Goal: Task Accomplishment & Management: Manage account settings

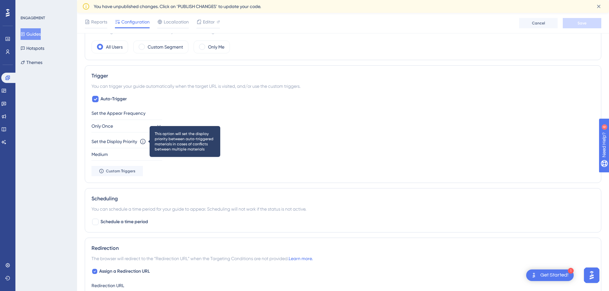
scroll to position [257, 1]
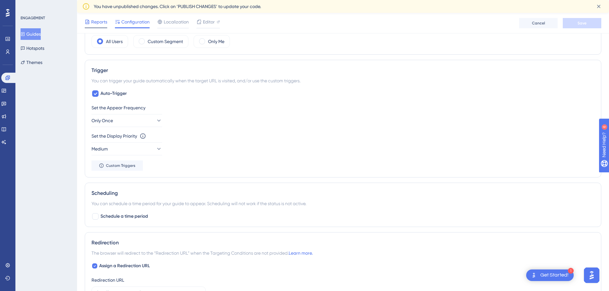
click at [98, 26] on div "Reports" at bounding box center [96, 23] width 22 height 10
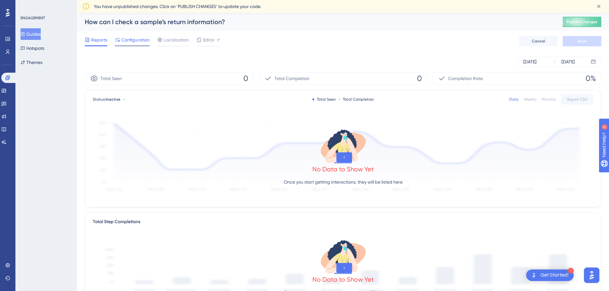
click at [138, 41] on span "Configuration" at bounding box center [135, 40] width 28 height 8
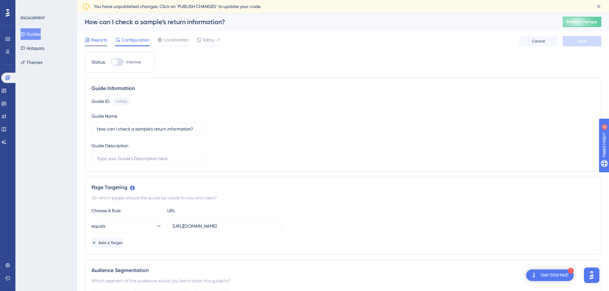
click at [94, 40] on span "Reports" at bounding box center [99, 40] width 16 height 8
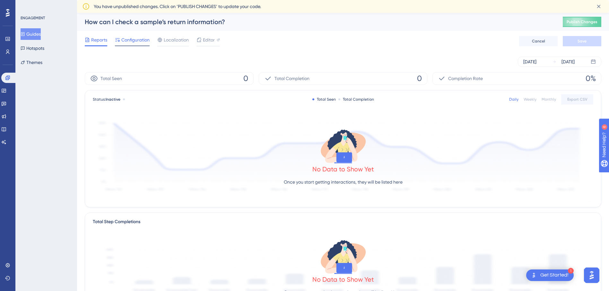
click at [126, 45] on div "Configuration" at bounding box center [132, 41] width 35 height 10
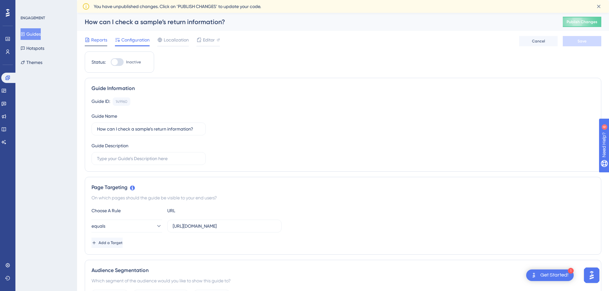
click at [95, 38] on span "Reports" at bounding box center [99, 40] width 16 height 8
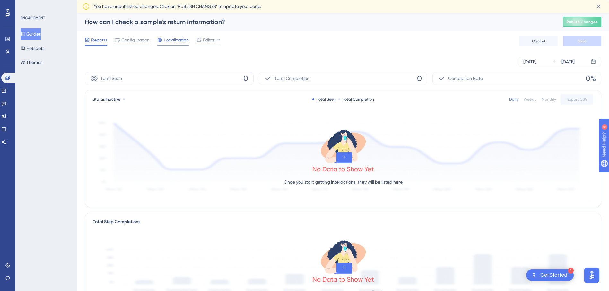
click at [164, 44] on div "Localization" at bounding box center [172, 41] width 31 height 10
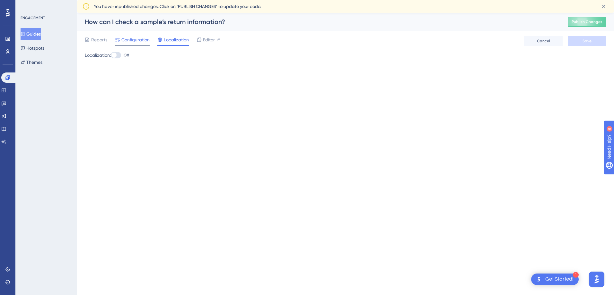
click at [142, 39] on span "Configuration" at bounding box center [135, 40] width 28 height 8
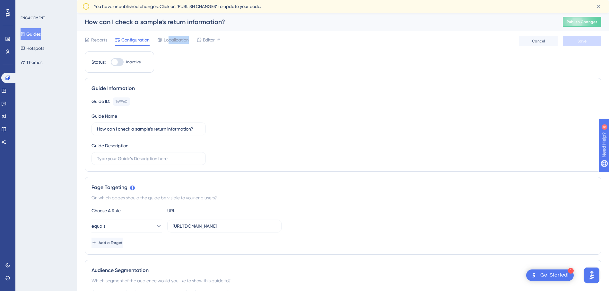
drag, startPoint x: 170, startPoint y: 40, endPoint x: 176, endPoint y: 47, distance: 9.3
click at [174, 47] on div "Reports Configuration Localization Editor Cancel Save" at bounding box center [343, 41] width 517 height 21
drag, startPoint x: 176, startPoint y: 47, endPoint x: 176, endPoint y: 42, distance: 4.8
click at [176, 42] on span "Localization" at bounding box center [176, 40] width 25 height 8
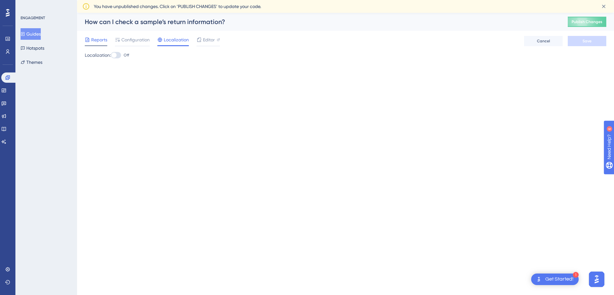
click at [107, 42] on span "Reports" at bounding box center [99, 40] width 16 height 8
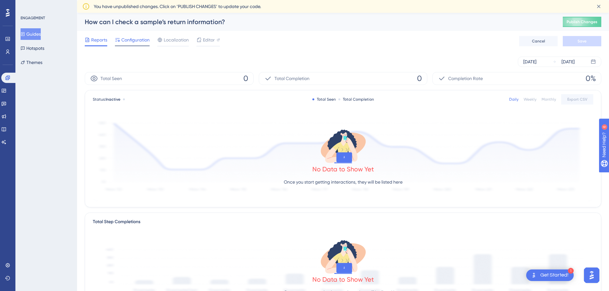
click at [117, 41] on icon at bounding box center [117, 39] width 5 height 5
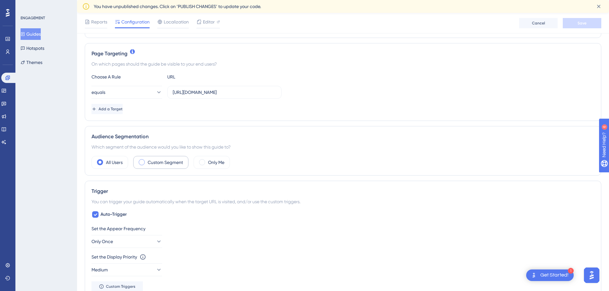
scroll to position [193, 0]
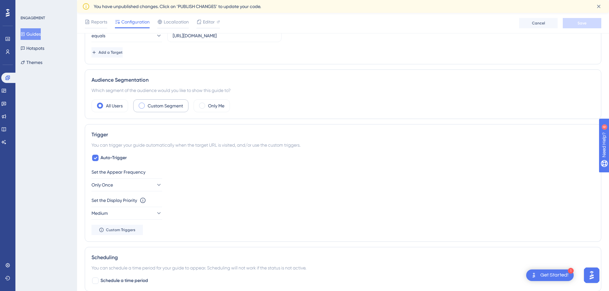
click at [178, 102] on label "Custom Segment" at bounding box center [165, 106] width 35 height 8
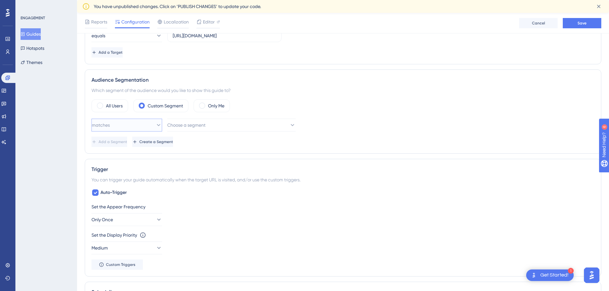
click at [125, 119] on button "matches" at bounding box center [127, 124] width 71 height 13
click at [195, 128] on span "Choose a segment" at bounding box center [187, 125] width 38 height 8
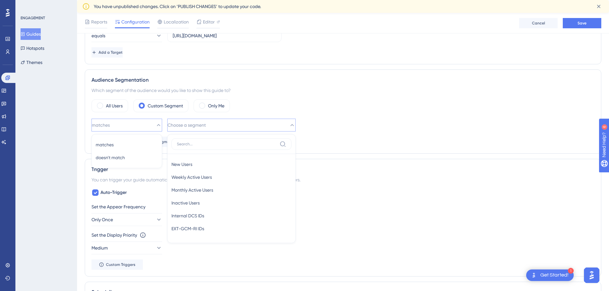
scroll to position [236, 0]
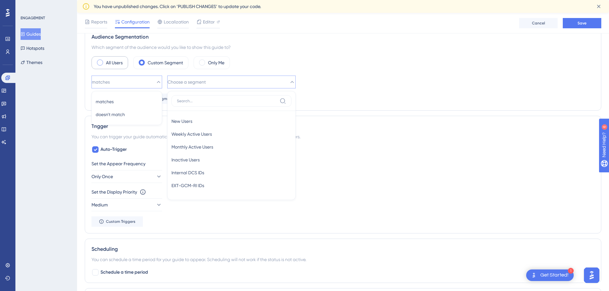
click at [122, 66] on label "All Users" at bounding box center [114, 63] width 17 height 8
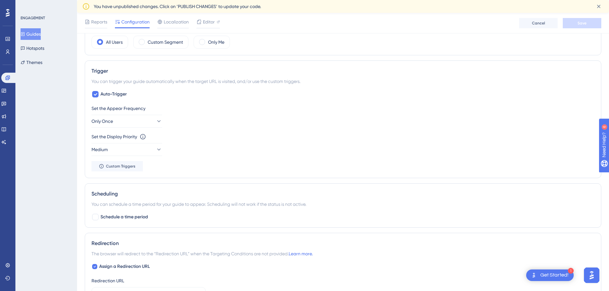
scroll to position [268, 0]
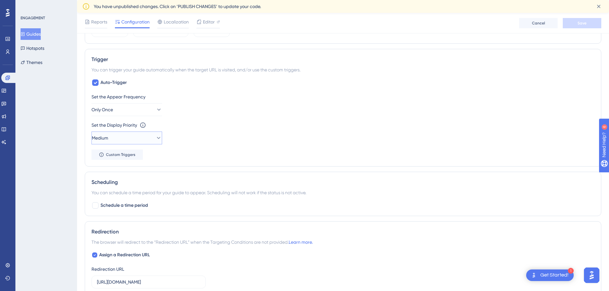
click at [138, 139] on button "Medium" at bounding box center [127, 137] width 71 height 13
click at [374, 120] on div "Set the Appear Frequency Only Once Set the Display Priority This option will se…" at bounding box center [343, 126] width 503 height 67
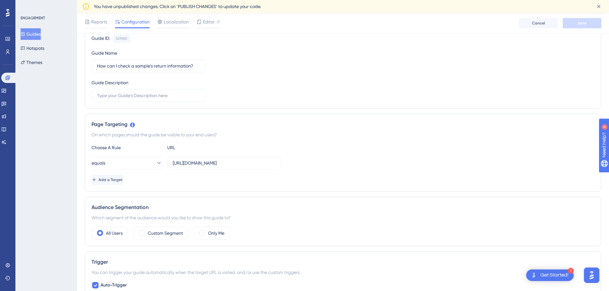
scroll to position [0, 0]
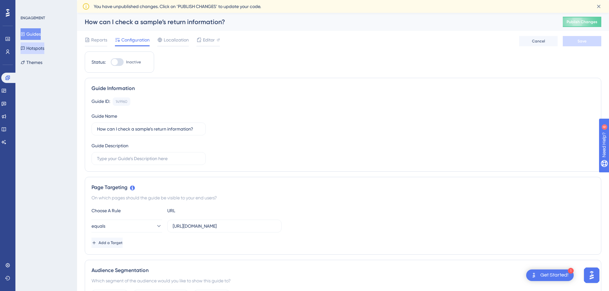
click at [34, 49] on button "Hotspots" at bounding box center [33, 48] width 24 height 12
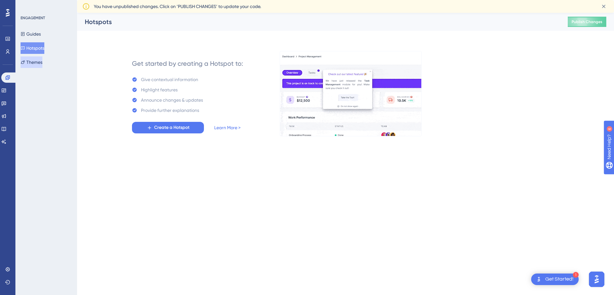
click at [30, 58] on button "Themes" at bounding box center [32, 63] width 22 height 12
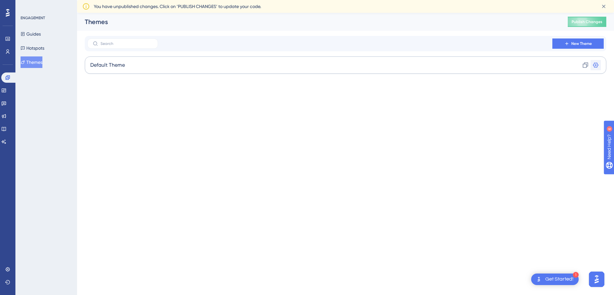
click at [595, 63] on icon at bounding box center [595, 65] width 5 height 5
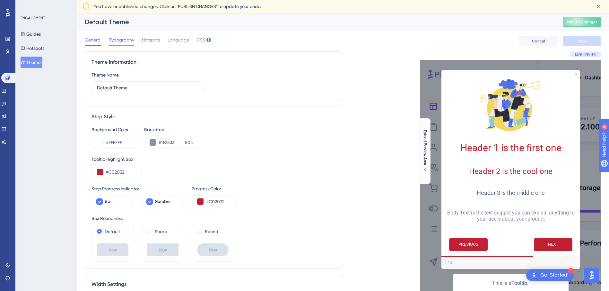
click at [130, 45] on div "Typography" at bounding box center [121, 41] width 25 height 10
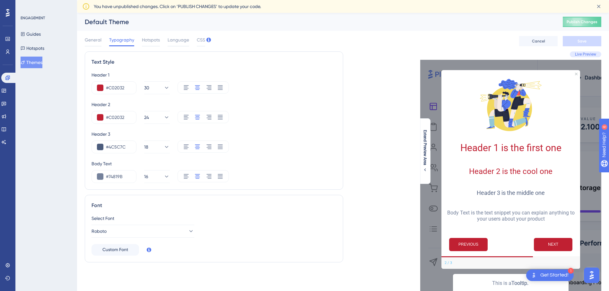
click at [163, 41] on div "General Typography Hotspots Language CSS" at bounding box center [145, 41] width 120 height 10
click at [158, 40] on span "Hotspots" at bounding box center [151, 40] width 18 height 8
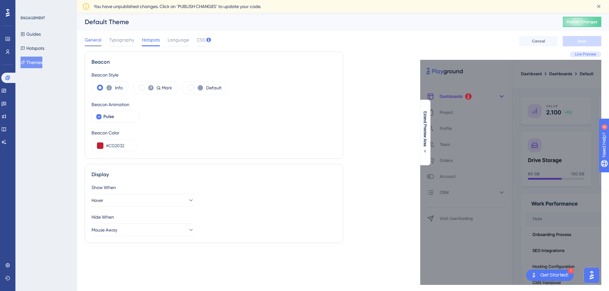
click at [99, 36] on span "General" at bounding box center [93, 40] width 17 height 8
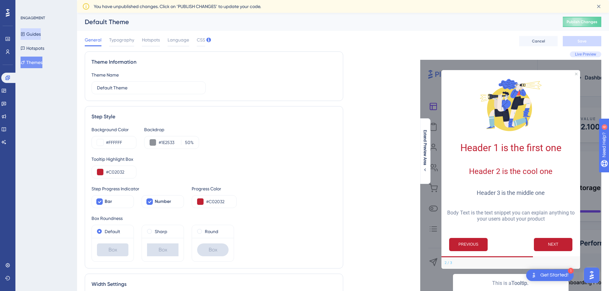
click at [41, 36] on button "Guides" at bounding box center [31, 34] width 20 height 12
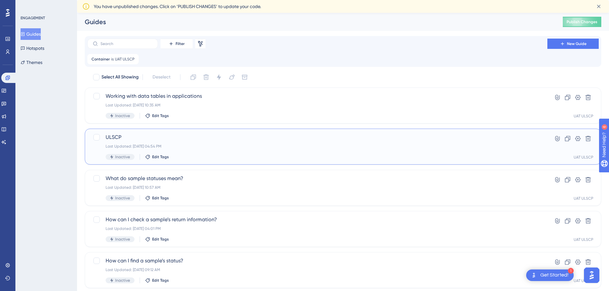
click at [111, 135] on span "ULSCP" at bounding box center [318, 137] width 424 height 8
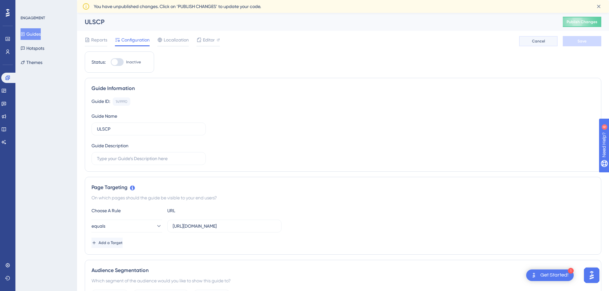
click at [534, 41] on span "Cancel" at bounding box center [538, 41] width 13 height 5
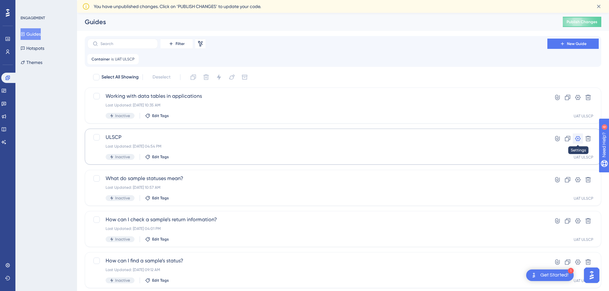
click at [581, 136] on button at bounding box center [578, 138] width 10 height 10
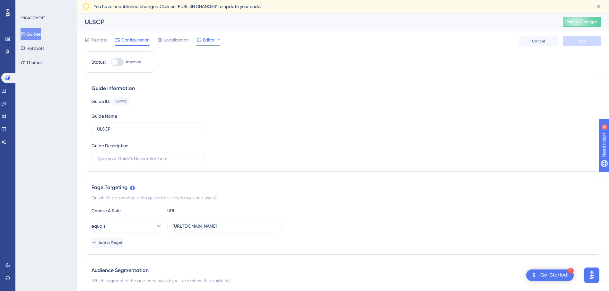
click at [202, 40] on div "Editor" at bounding box center [208, 40] width 23 height 8
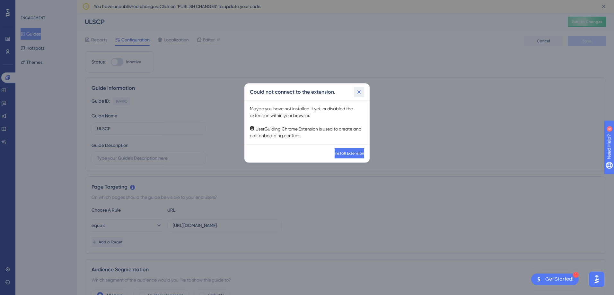
click at [363, 90] on button at bounding box center [359, 92] width 10 height 10
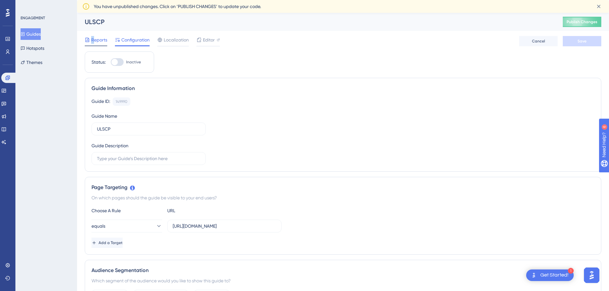
drag, startPoint x: 94, startPoint y: 42, endPoint x: 85, endPoint y: 40, distance: 9.8
click at [85, 40] on div "Reports" at bounding box center [96, 40] width 22 height 8
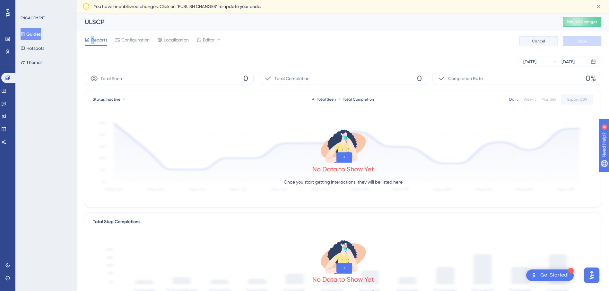
click at [538, 41] on span "Cancel" at bounding box center [538, 41] width 13 height 5
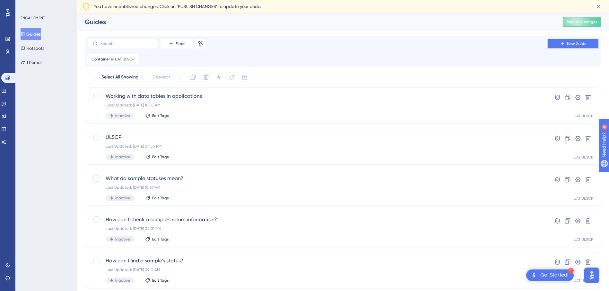
click at [577, 48] on button "New Guide" at bounding box center [573, 44] width 51 height 10
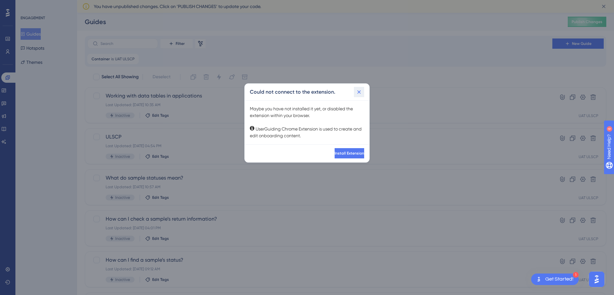
click at [360, 92] on icon at bounding box center [359, 93] width 4 height 4
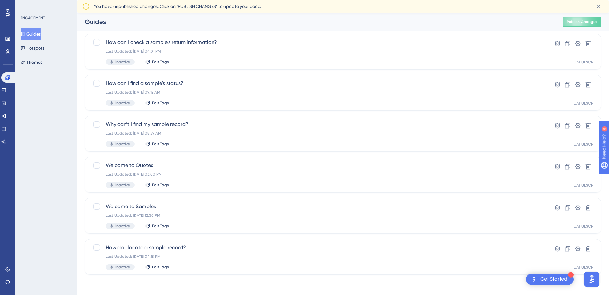
scroll to position [164, 0]
click at [142, 241] on div "How do I locate a sample record? Last Updated: [DATE] 04:18 PM Inactive Edit Ta…" at bounding box center [343, 257] width 517 height 36
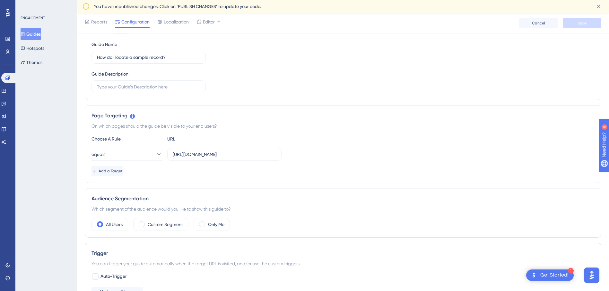
scroll to position [61, 0]
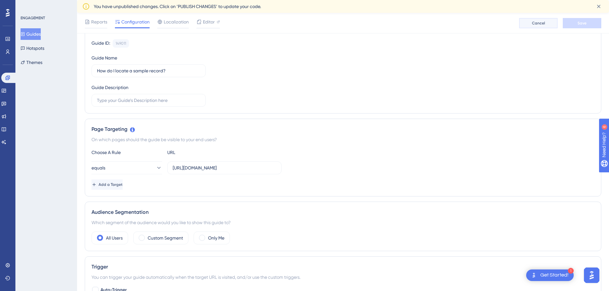
click at [539, 26] on button "Cancel" at bounding box center [538, 23] width 39 height 10
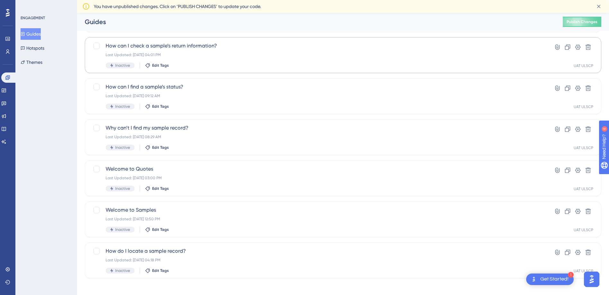
scroll to position [164, 0]
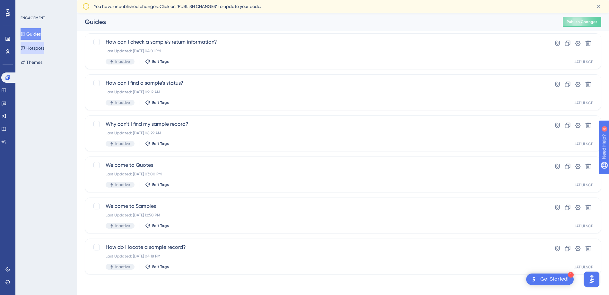
click at [38, 46] on button "Hotspots" at bounding box center [33, 48] width 24 height 12
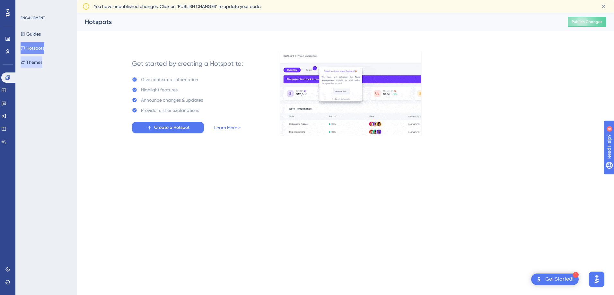
click at [40, 57] on button "Themes" at bounding box center [32, 63] width 22 height 12
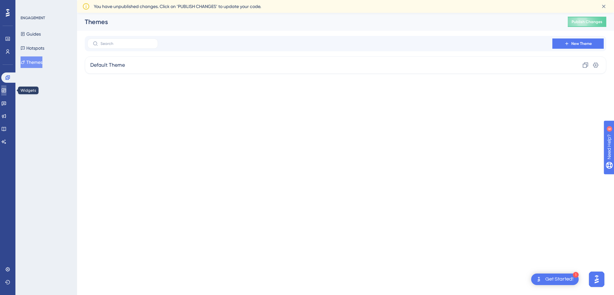
click at [6, 88] on link at bounding box center [3, 90] width 5 height 10
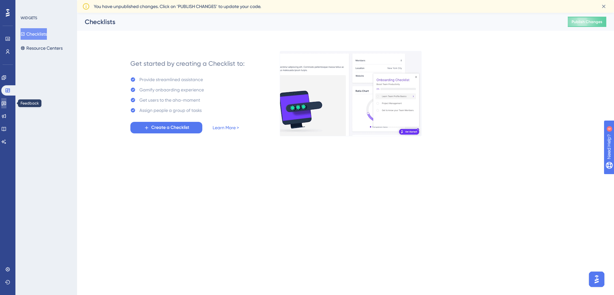
click at [4, 104] on link at bounding box center [3, 103] width 5 height 10
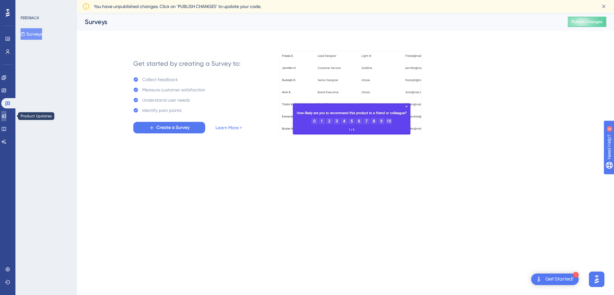
click at [5, 119] on link at bounding box center [3, 116] width 5 height 10
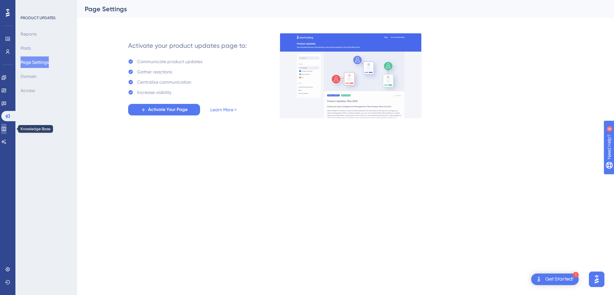
click at [6, 132] on link at bounding box center [3, 129] width 5 height 10
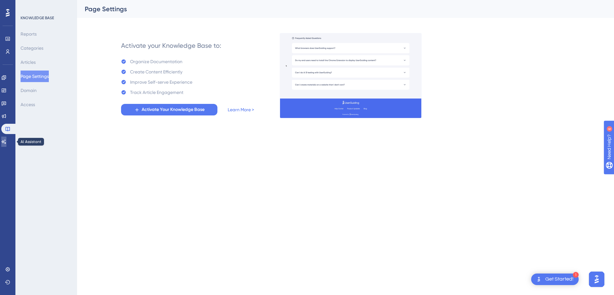
click at [6, 139] on link at bounding box center [3, 142] width 5 height 10
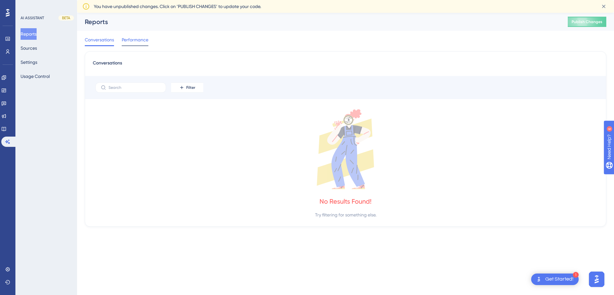
click at [126, 41] on span "Performance" at bounding box center [135, 40] width 27 height 8
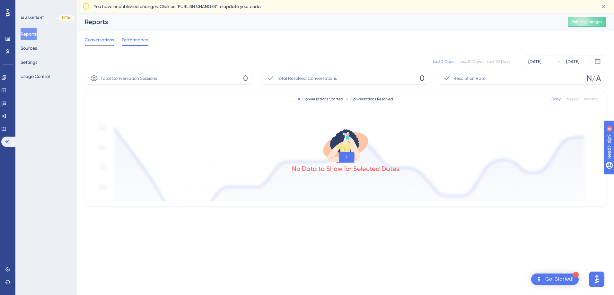
click at [110, 38] on span "Conversations" at bounding box center [99, 40] width 29 height 8
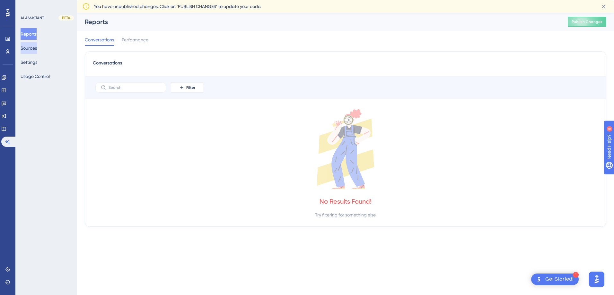
click at [37, 48] on button "Sources" at bounding box center [29, 48] width 16 height 12
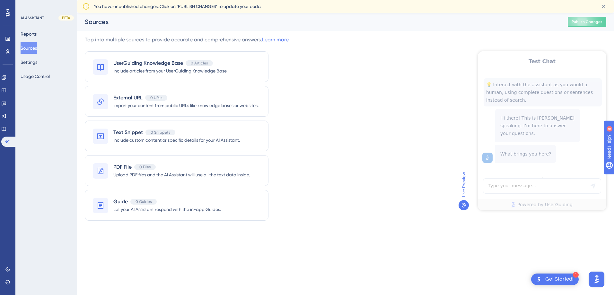
click at [466, 196] on span "Live Preview" at bounding box center [464, 184] width 8 height 25
click at [464, 204] on icon at bounding box center [463, 205] width 5 height 5
click at [600, 175] on div "Test Chat 💡 Interact with the assistant as you would a human, using complete qu…" at bounding box center [542, 130] width 128 height 159
click at [462, 206] on icon at bounding box center [464, 205] width 4 height 4
click at [160, 98] on span "0 URLs" at bounding box center [156, 97] width 12 height 5
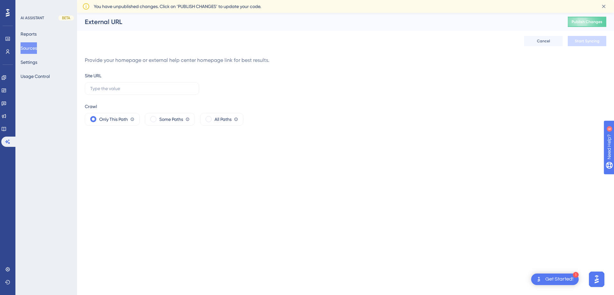
click at [37, 48] on button "Sources" at bounding box center [29, 48] width 16 height 12
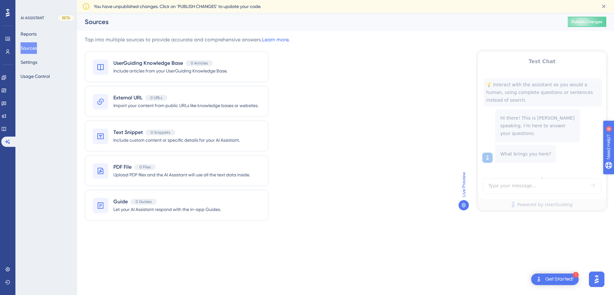
click at [609, 180] on icon "open resource center" at bounding box center [612, 179] width 7 height 7
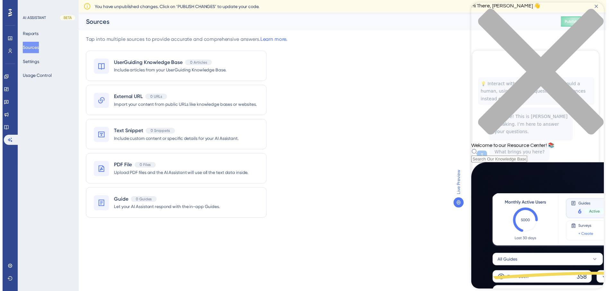
scroll to position [186, 0]
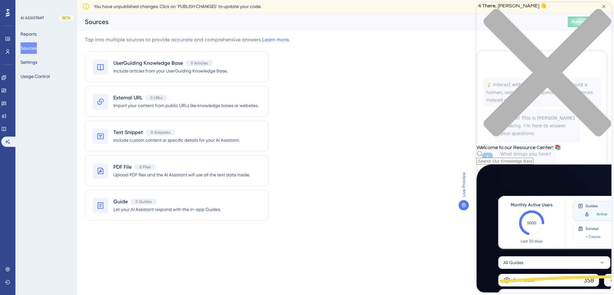
click at [600, 14] on icon "close resource center" at bounding box center [544, 76] width 135 height 135
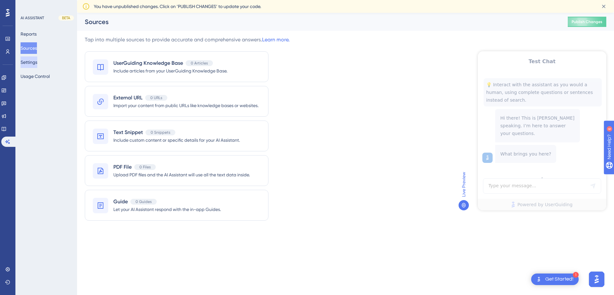
click at [30, 63] on button "Settings" at bounding box center [29, 63] width 17 height 12
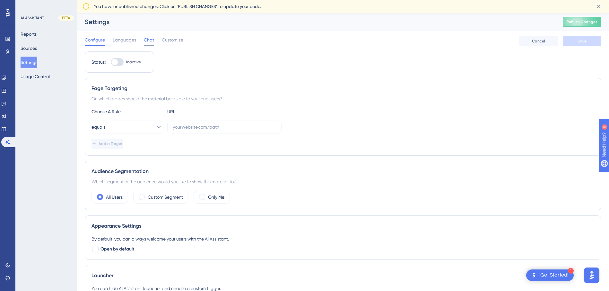
click at [144, 43] on span "Chat" at bounding box center [149, 40] width 10 height 8
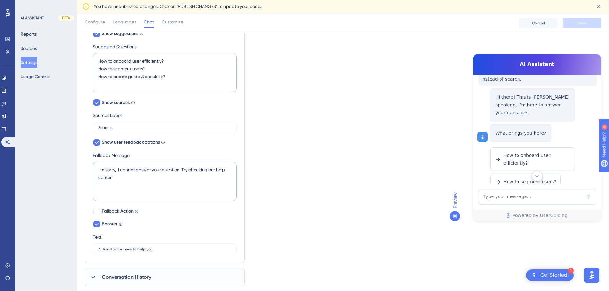
scroll to position [275, 0]
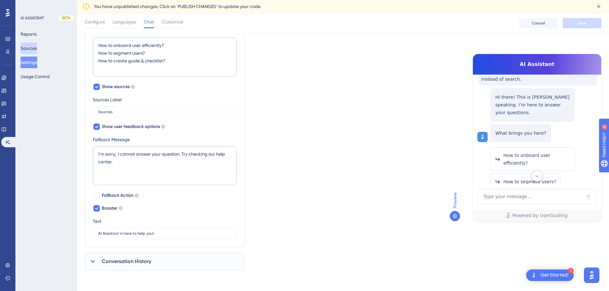
click at [37, 47] on button "Sources" at bounding box center [29, 48] width 16 height 12
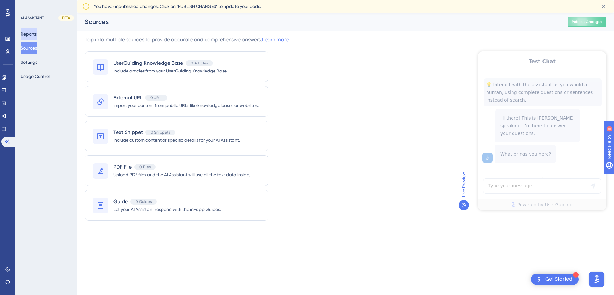
click at [35, 39] on button "Reports" at bounding box center [29, 34] width 16 height 12
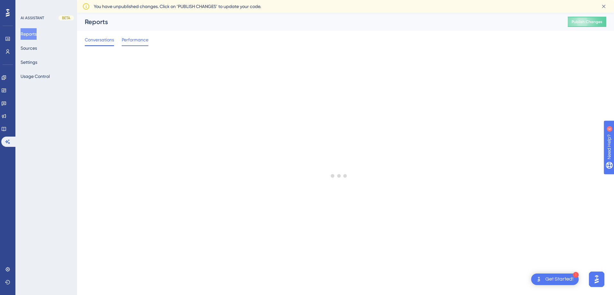
click at [133, 44] on div "Performance" at bounding box center [135, 41] width 27 height 10
click at [37, 51] on button "Sources" at bounding box center [29, 48] width 16 height 12
click at [28, 63] on button "Settings" at bounding box center [29, 63] width 17 height 12
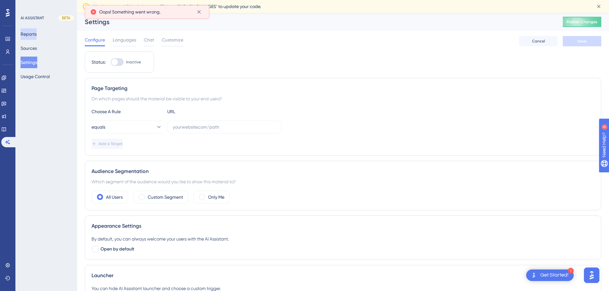
click at [35, 36] on button "Reports" at bounding box center [29, 34] width 16 height 12
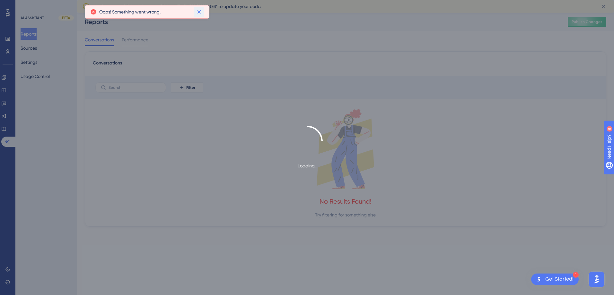
click at [198, 11] on icon at bounding box center [199, 12] width 6 height 6
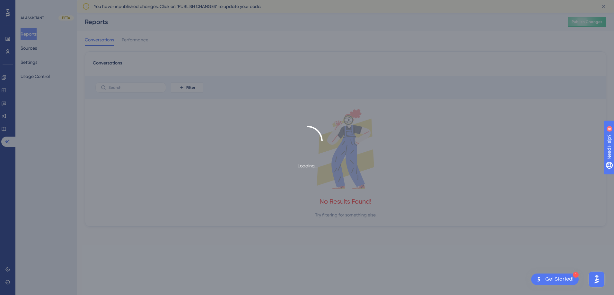
click at [305, 185] on div "Loading..." at bounding box center [307, 147] width 614 height 295
click at [306, 185] on div "Loading..." at bounding box center [307, 147] width 614 height 295
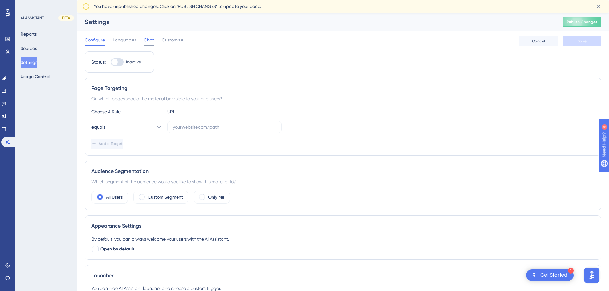
click at [149, 40] on span "Chat" at bounding box center [149, 40] width 10 height 8
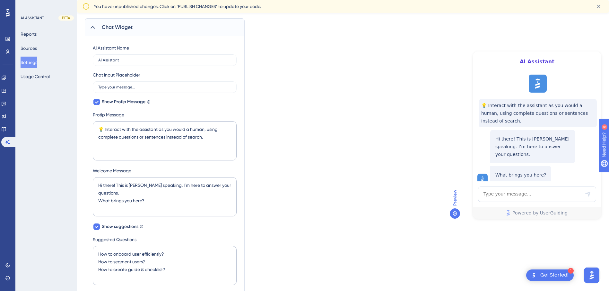
scroll to position [64, 0]
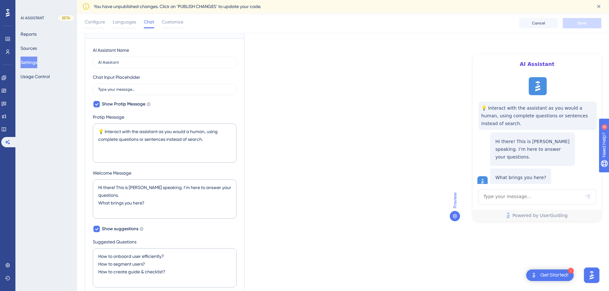
click at [455, 215] on icon at bounding box center [454, 215] width 5 height 5
click at [576, 113] on span "💡 Interact with the assistant as you would a human, using complete questions or…" at bounding box center [537, 115] width 113 height 23
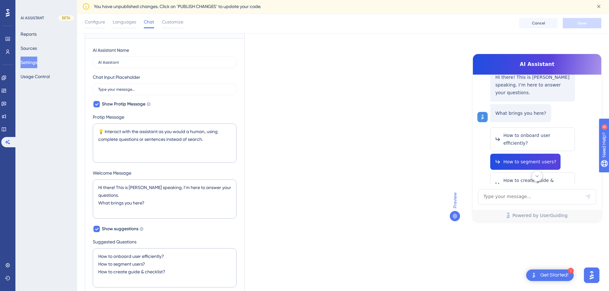
click at [527, 142] on span "How to segment users?" at bounding box center [537, 138] width 67 height 15
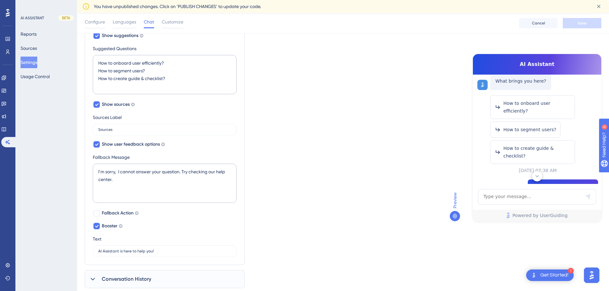
scroll to position [275, 0]
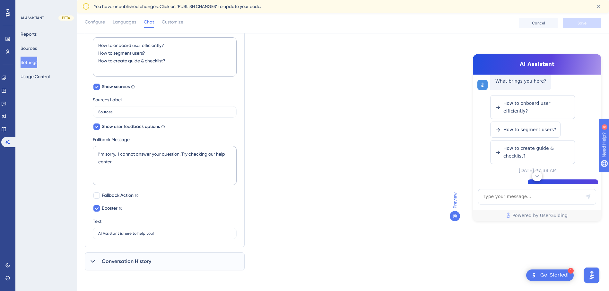
click at [96, 262] on div at bounding box center [93, 261] width 8 height 8
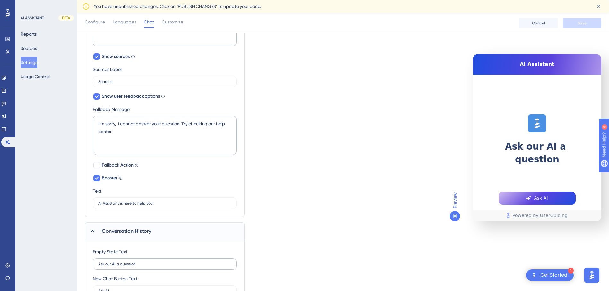
scroll to position [339, 0]
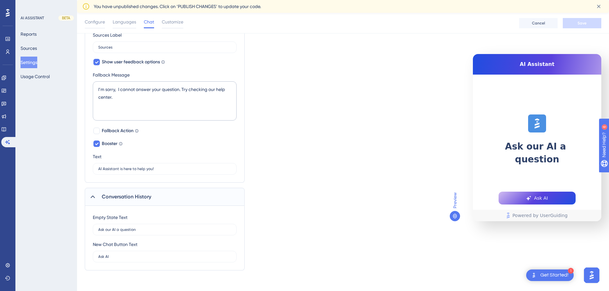
click at [105, 198] on span "Conversation History" at bounding box center [126, 197] width 49 height 8
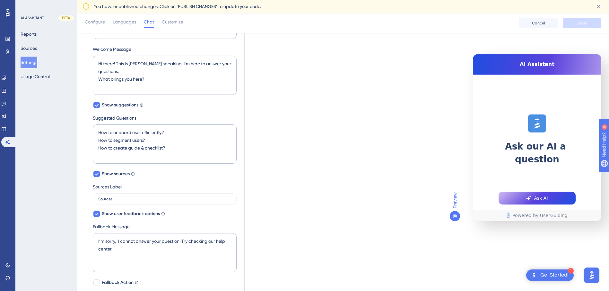
scroll to position [0, 0]
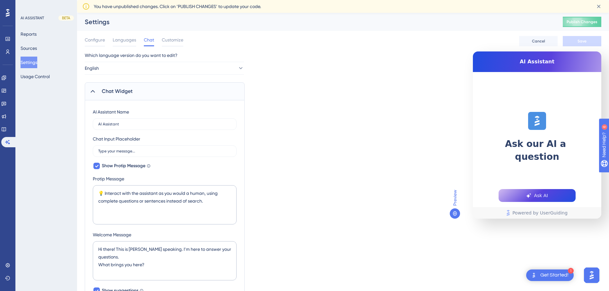
click at [540, 197] on span "Ask AI" at bounding box center [541, 195] width 14 height 8
click at [539, 194] on span "Ask AI" at bounding box center [541, 195] width 14 height 8
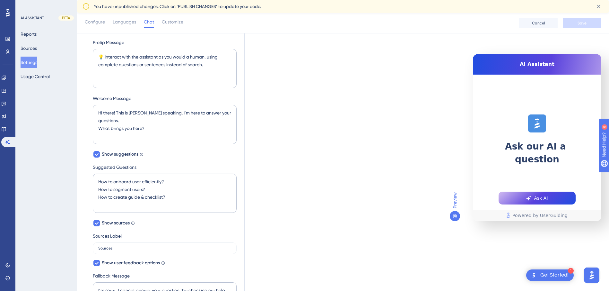
scroll to position [82, 0]
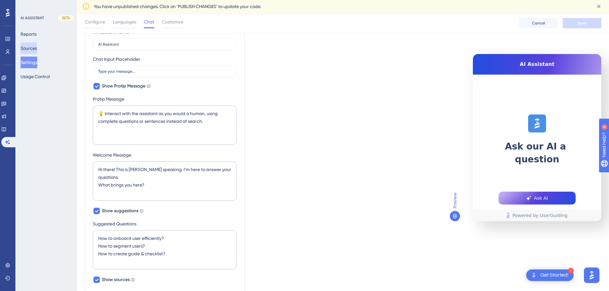
click at [37, 49] on button "Sources" at bounding box center [29, 48] width 16 height 12
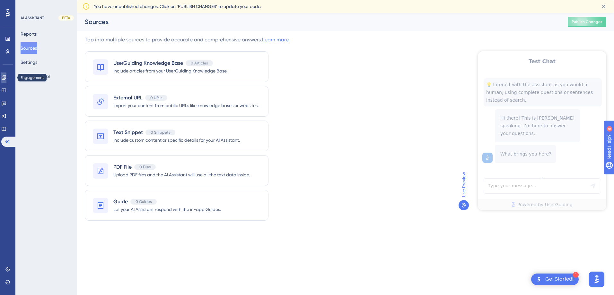
click at [6, 76] on icon at bounding box center [4, 77] width 4 height 4
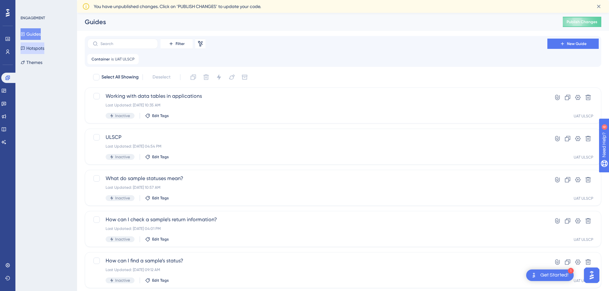
click at [37, 53] on button "Hotspots" at bounding box center [33, 48] width 24 height 12
click at [34, 69] on div "ENGAGEMENT Guides Hotspots Themes" at bounding box center [46, 145] width 62 height 291
click at [34, 65] on button "Themes" at bounding box center [32, 63] width 22 height 12
click at [34, 62] on button "Themes" at bounding box center [32, 63] width 22 height 12
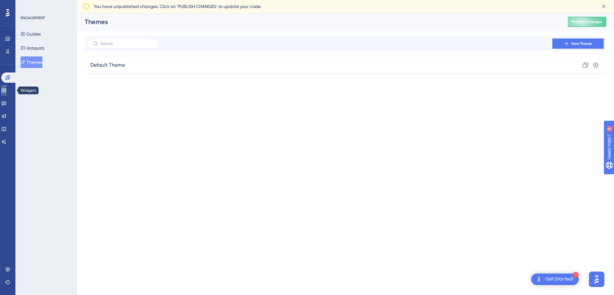
click at [6, 92] on icon at bounding box center [3, 90] width 5 height 5
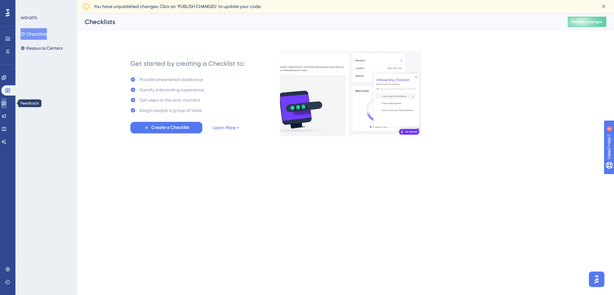
click at [6, 106] on link at bounding box center [3, 103] width 5 height 10
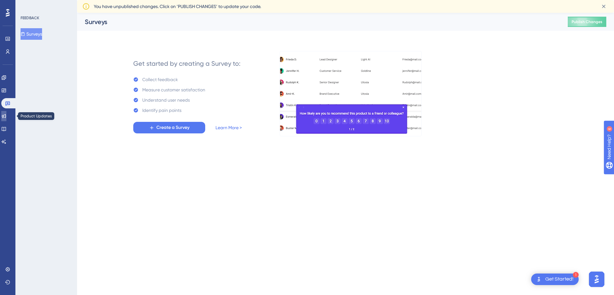
click at [6, 118] on link at bounding box center [3, 116] width 5 height 10
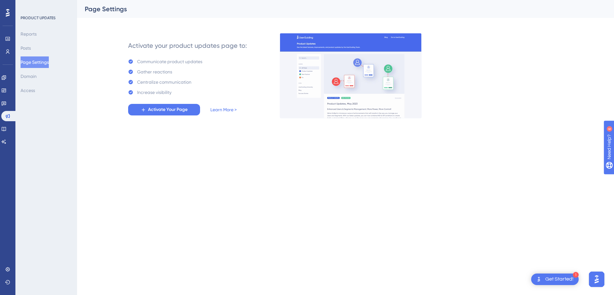
click at [1, 75] on div "Performance Users Engagement Widgets Feedback Product Updates Knowledge Base AI…" at bounding box center [7, 147] width 15 height 295
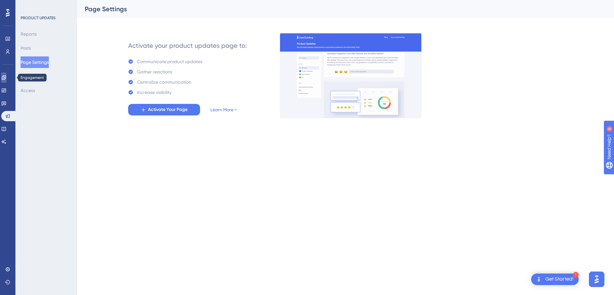
click at [6, 76] on icon at bounding box center [3, 77] width 5 height 5
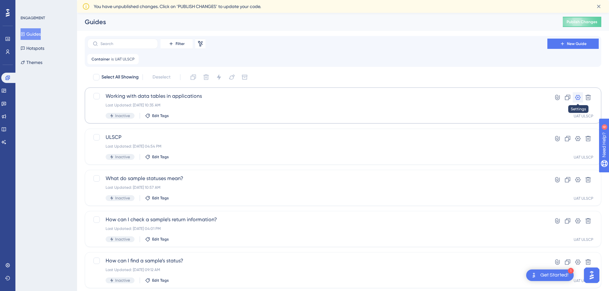
click at [579, 98] on icon at bounding box center [578, 97] width 6 height 6
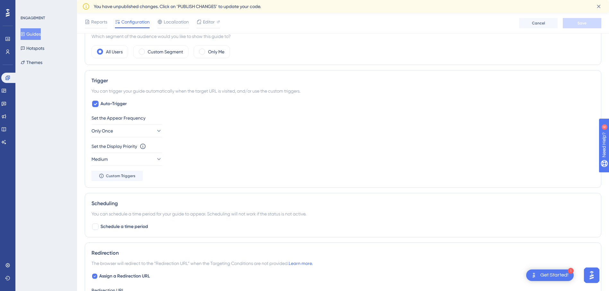
scroll to position [246, 0]
click at [103, 23] on span "Reports" at bounding box center [99, 22] width 16 height 8
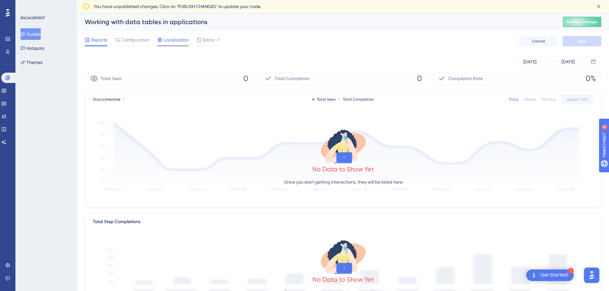
click at [175, 44] on div "Localization" at bounding box center [172, 41] width 31 height 10
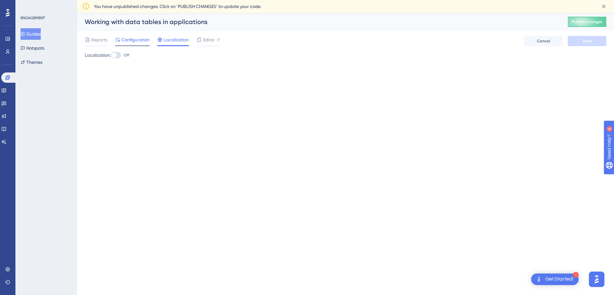
click at [132, 45] on div "Configuration" at bounding box center [132, 41] width 35 height 10
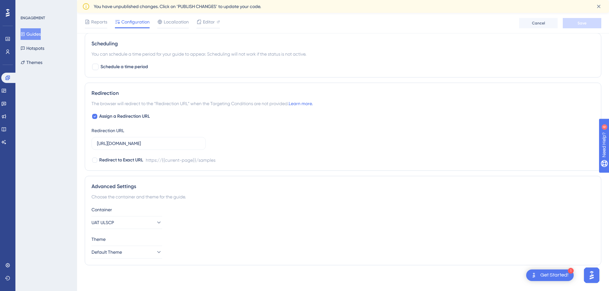
scroll to position [364, 0]
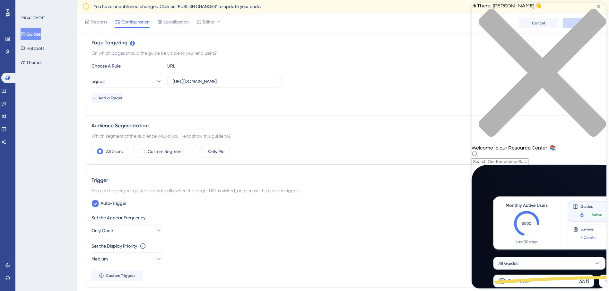
scroll to position [161, 0]
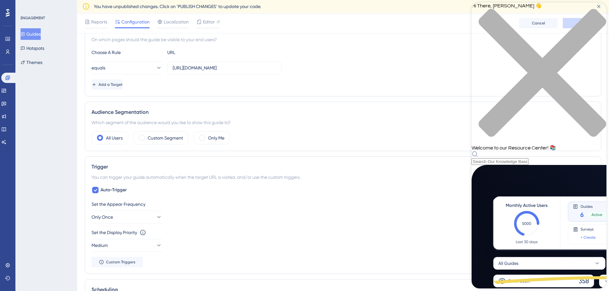
click at [596, 15] on div "close resource center" at bounding box center [539, 77] width 135 height 136
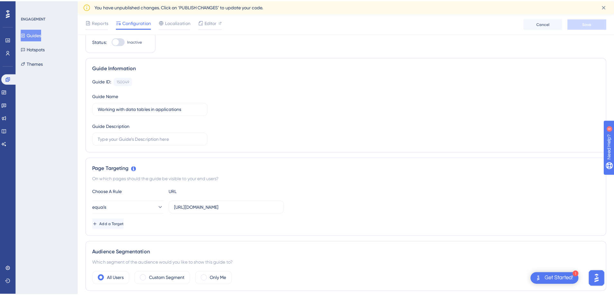
scroll to position [0, 0]
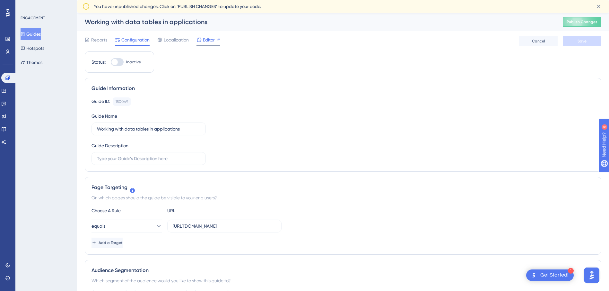
click at [203, 39] on span "Editor" at bounding box center [209, 40] width 12 height 8
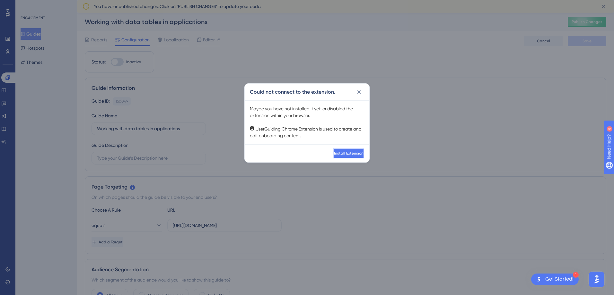
click at [333, 150] on button "Install Extension" at bounding box center [348, 153] width 31 height 10
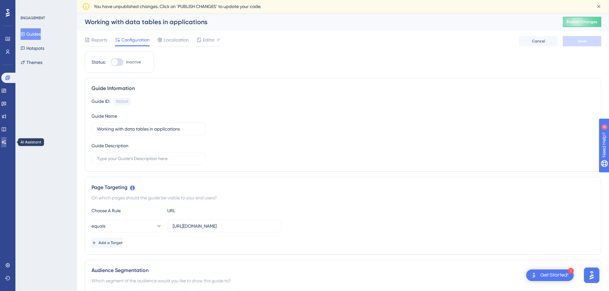
click at [6, 143] on icon at bounding box center [4, 142] width 4 height 4
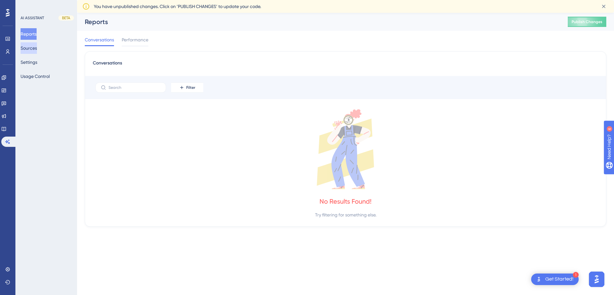
click at [37, 50] on button "Sources" at bounding box center [29, 48] width 16 height 12
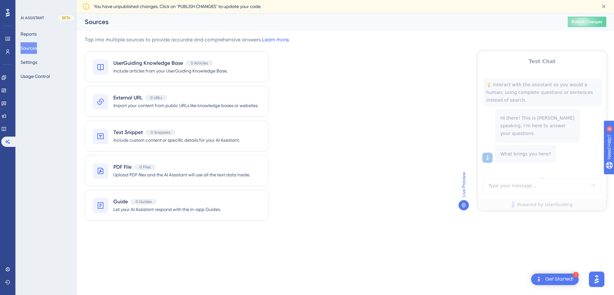
drag, startPoint x: 84, startPoint y: 39, endPoint x: 261, endPoint y: 40, distance: 177.3
click at [261, 40] on div "Performance Users Engagement Widgets Feedback Product Updates Knowledge Base AI…" at bounding box center [345, 126] width 537 height 226
click at [92, 38] on div "Tap into multiple sources to provide accurate and comprehensive answers. Learn …" at bounding box center [187, 40] width 205 height 8
drag, startPoint x: 85, startPoint y: 40, endPoint x: 305, endPoint y: 42, distance: 220.0
click at [305, 42] on div "Tap into multiple sources to provide accurate and comprehensive answers. Learn …" at bounding box center [345, 132] width 521 height 193
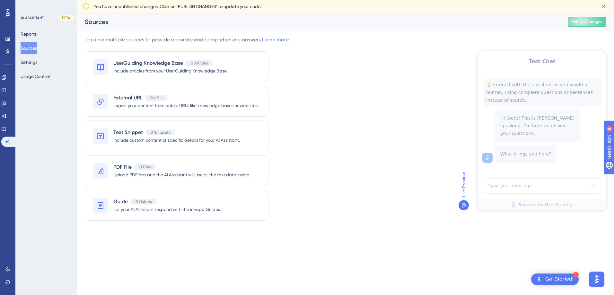
drag, startPoint x: 305, startPoint y: 42, endPoint x: 323, endPoint y: 55, distance: 21.9
click at [323, 55] on div "Tap into multiple sources to provide accurate and comprehensive answers. Learn …" at bounding box center [345, 132] width 521 height 193
drag, startPoint x: 295, startPoint y: 37, endPoint x: 77, endPoint y: 43, distance: 217.5
click at [77, 43] on div "Performance Users Engagement Widgets Feedback Product Updates Knowledge Base AI…" at bounding box center [345, 126] width 537 height 226
copy div "Tap into multiple sources to provide accurate and comprehensive answers. Learn …"
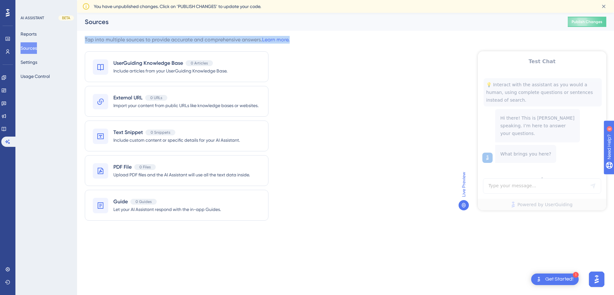
click at [84, 40] on div "Performance Users Engagement Widgets Feedback Product Updates Knowledge Base AI…" at bounding box center [345, 126] width 537 height 226
drag, startPoint x: 84, startPoint y: 40, endPoint x: 292, endPoint y: 35, distance: 207.5
click at [292, 35] on div "Performance Users Engagement Widgets Feedback Product Updates Knowledge Base AI…" at bounding box center [345, 126] width 537 height 226
click at [85, 29] on div "Sources Publish Changes" at bounding box center [345, 22] width 537 height 18
click at [287, 36] on div "Performance Users Engagement Widgets Feedback Product Updates Knowledge Base AI…" at bounding box center [345, 126] width 537 height 226
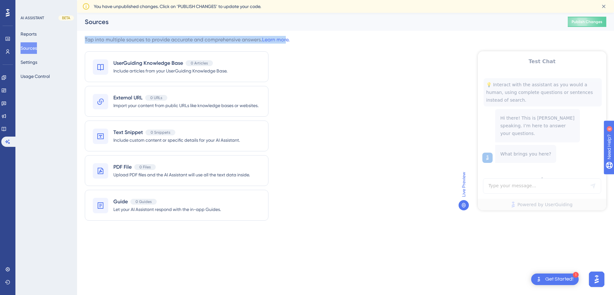
click at [84, 40] on div "Performance Users Engagement Widgets Feedback Product Updates Knowledge Base AI…" at bounding box center [345, 126] width 537 height 226
drag, startPoint x: 85, startPoint y: 37, endPoint x: 295, endPoint y: 39, distance: 209.7
click at [295, 39] on div "Tap into multiple sources to provide accurate and comprehensive answers. Learn …" at bounding box center [345, 132] width 521 height 193
click at [90, 35] on div "Performance Users Engagement Widgets Feedback Product Updates Knowledge Base AI…" at bounding box center [345, 126] width 537 height 226
drag, startPoint x: 85, startPoint y: 38, endPoint x: 259, endPoint y: 39, distance: 173.4
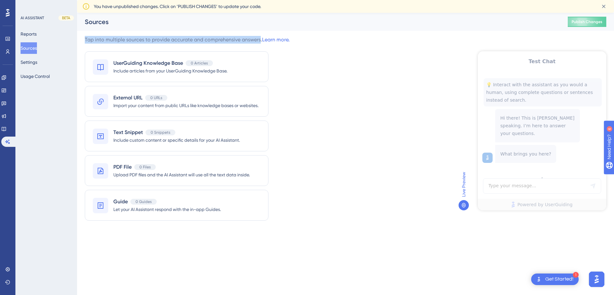
click at [259, 38] on div "Tap into multiple sources to provide accurate and comprehensive answers. Learn …" at bounding box center [187, 40] width 205 height 8
drag, startPoint x: 259, startPoint y: 39, endPoint x: 86, endPoint y: 37, distance: 172.1
click at [207, 39] on div "Tap into multiple sources to provide accurate and comprehensive answers. Learn …" at bounding box center [187, 40] width 205 height 8
click at [151, 37] on div "Tap into multiple sources to provide accurate and comprehensive answers. Learn …" at bounding box center [187, 40] width 205 height 8
click at [83, 38] on div "Performance Users Engagement Widgets Feedback Product Updates Knowledge Base AI…" at bounding box center [345, 126] width 537 height 226
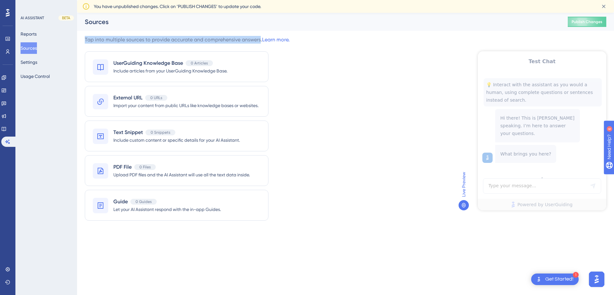
click at [86, 37] on div "Tap into multiple sources to provide accurate and comprehensive answers. Learn …" at bounding box center [187, 40] width 205 height 8
drag, startPoint x: 86, startPoint y: 37, endPoint x: 83, endPoint y: 39, distance: 4.5
click at [83, 39] on div "Performance Users Engagement Widgets Feedback Product Updates Knowledge Base AI…" at bounding box center [345, 126] width 537 height 226
drag, startPoint x: 83, startPoint y: 39, endPoint x: 258, endPoint y: 39, distance: 175.7
click at [258, 38] on div "Performance Users Engagement Widgets Feedback Product Updates Knowledge Base AI…" at bounding box center [345, 126] width 537 height 226
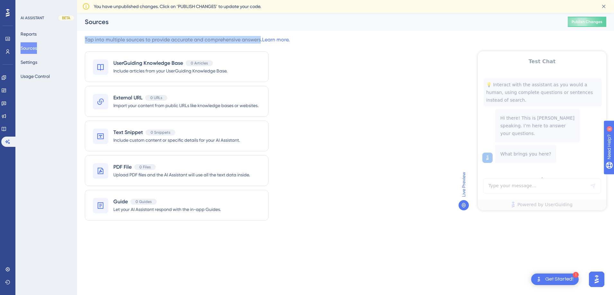
click at [83, 38] on div "Performance Users Engagement Widgets Feedback Product Updates Knowledge Base AI…" at bounding box center [345, 126] width 537 height 226
drag, startPoint x: 83, startPoint y: 38, endPoint x: 261, endPoint y: 39, distance: 178.2
click at [261, 39] on div "Performance Users Engagement Widgets Feedback Product Updates Knowledge Base AI…" at bounding box center [345, 126] width 537 height 226
drag, startPoint x: 261, startPoint y: 39, endPoint x: 207, endPoint y: 33, distance: 53.9
click at [207, 33] on div "Performance Users Engagement Widgets Feedback Product Updates Knowledge Base AI…" at bounding box center [345, 126] width 537 height 226
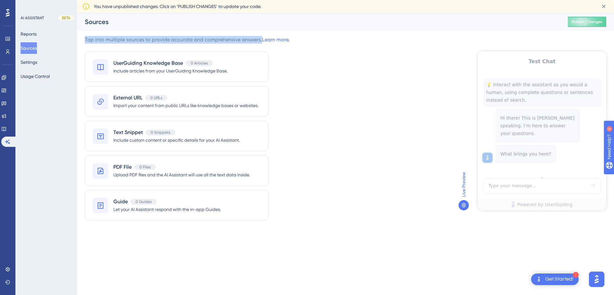
drag, startPoint x: 81, startPoint y: 39, endPoint x: 260, endPoint y: 40, distance: 179.2
click at [260, 40] on div "Performance Users Engagement Widgets Feedback Product Updates Knowledge Base AI…" at bounding box center [345, 126] width 537 height 226
click at [102, 29] on div "Sources Publish Changes" at bounding box center [345, 22] width 537 height 18
drag, startPoint x: 83, startPoint y: 39, endPoint x: 261, endPoint y: 38, distance: 177.3
click at [261, 38] on div "Performance Users Engagement Widgets Feedback Product Updates Knowledge Base AI…" at bounding box center [345, 126] width 537 height 226
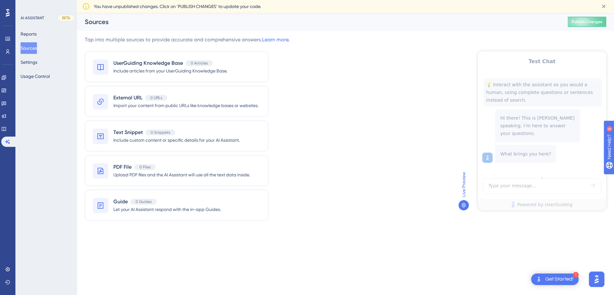
click at [109, 28] on div "Sources Publish Changes" at bounding box center [345, 22] width 537 height 18
drag, startPoint x: 84, startPoint y: 36, endPoint x: 259, endPoint y: 38, distance: 174.4
click at [259, 38] on div "Performance Users Engagement Widgets Feedback Product Updates Knowledge Base AI…" at bounding box center [345, 126] width 537 height 226
click at [117, 32] on div "Performance Users Engagement Widgets Feedback Product Updates Knowledge Base AI…" at bounding box center [345, 126] width 537 height 226
drag, startPoint x: 84, startPoint y: 39, endPoint x: 256, endPoint y: 36, distance: 172.5
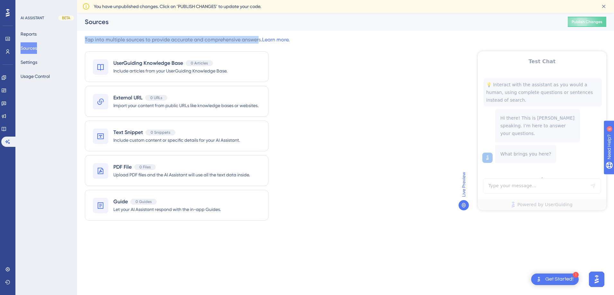
click at [256, 36] on div "Performance Users Engagement Widgets Feedback Product Updates Knowledge Base AI…" at bounding box center [345, 126] width 537 height 226
drag, startPoint x: 256, startPoint y: 36, endPoint x: 236, endPoint y: 29, distance: 21.3
click at [236, 29] on div "Sources Publish Changes" at bounding box center [345, 22] width 537 height 18
drag, startPoint x: 81, startPoint y: 40, endPoint x: 260, endPoint y: 41, distance: 179.2
click at [260, 41] on div "Performance Users Engagement Widgets Feedback Product Updates Knowledge Base AI…" at bounding box center [345, 126] width 537 height 226
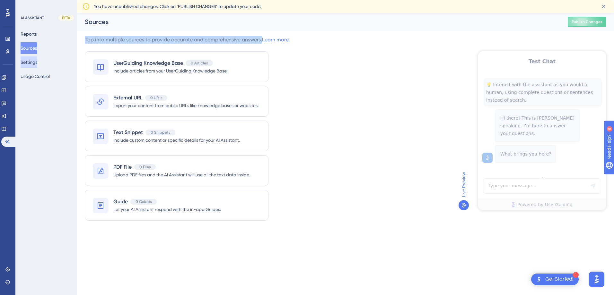
click at [25, 61] on button "Settings" at bounding box center [29, 63] width 17 height 12
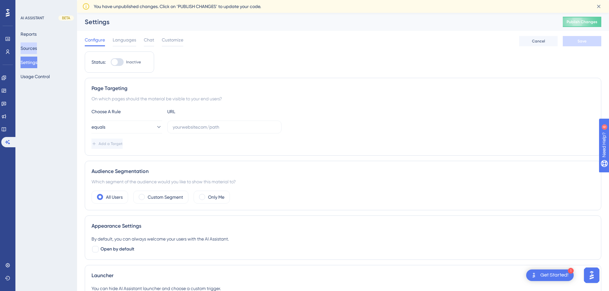
click at [37, 46] on button "Sources" at bounding box center [29, 48] width 16 height 12
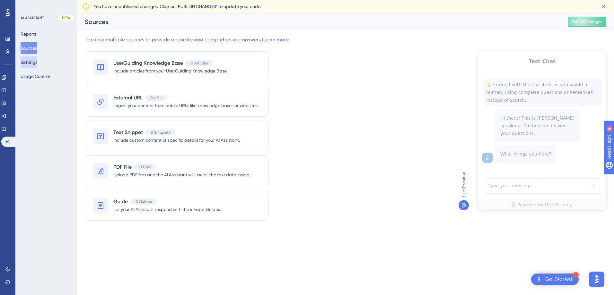
click at [36, 60] on button "Settings" at bounding box center [29, 63] width 17 height 12
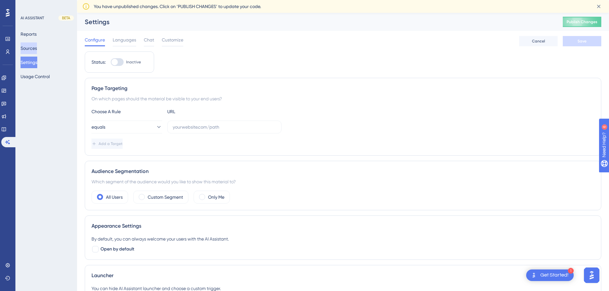
click at [37, 51] on button "Sources" at bounding box center [29, 48] width 16 height 12
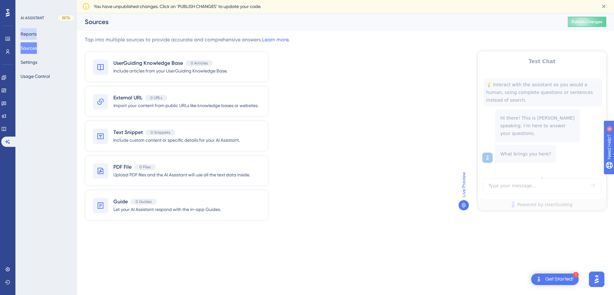
click at [37, 31] on button "Reports" at bounding box center [29, 34] width 16 height 12
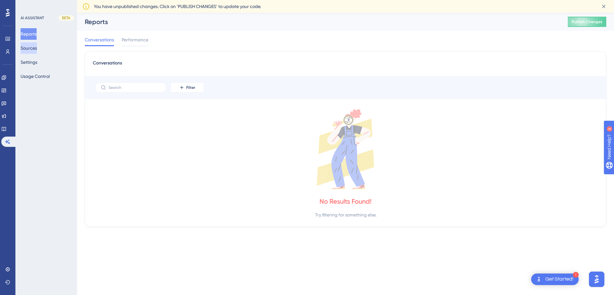
click at [37, 49] on button "Sources" at bounding box center [29, 48] width 16 height 12
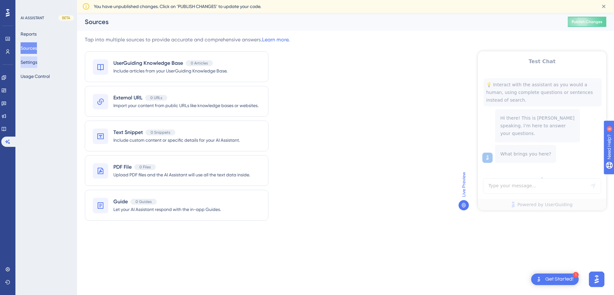
click at [34, 61] on button "Settings" at bounding box center [29, 63] width 17 height 12
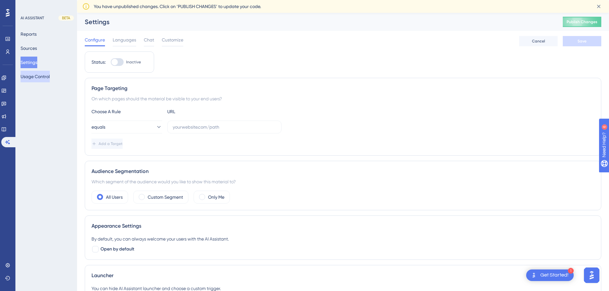
click at [48, 71] on button "Usage Control" at bounding box center [35, 77] width 29 height 12
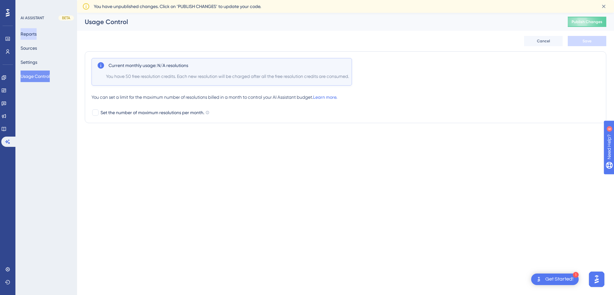
click at [33, 36] on button "Reports" at bounding box center [29, 34] width 16 height 12
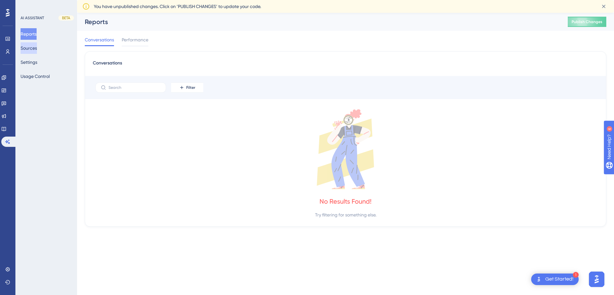
click at [34, 47] on button "Sources" at bounding box center [29, 48] width 16 height 12
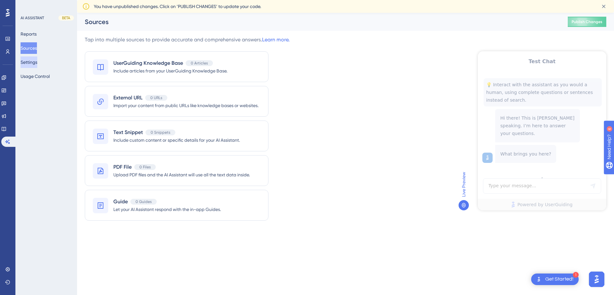
click at [35, 58] on button "Settings" at bounding box center [29, 63] width 17 height 12
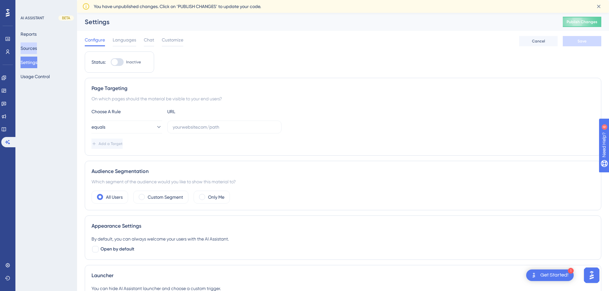
click at [33, 50] on button "Sources" at bounding box center [29, 48] width 16 height 12
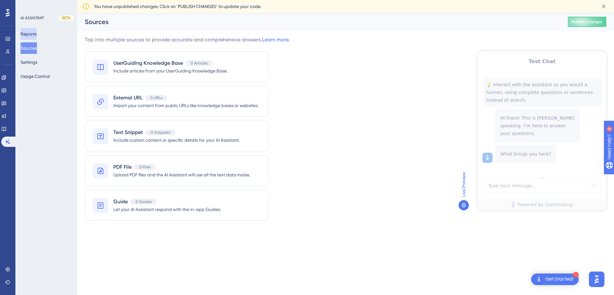
click at [33, 35] on button "Reports" at bounding box center [29, 34] width 16 height 12
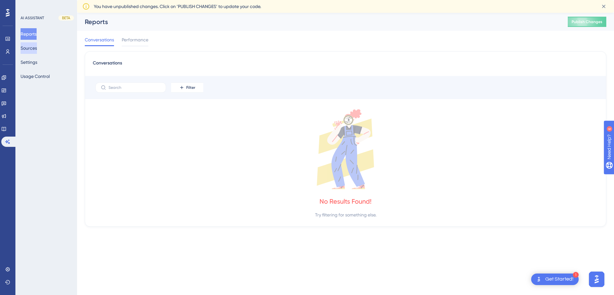
click at [35, 48] on button "Sources" at bounding box center [29, 48] width 16 height 12
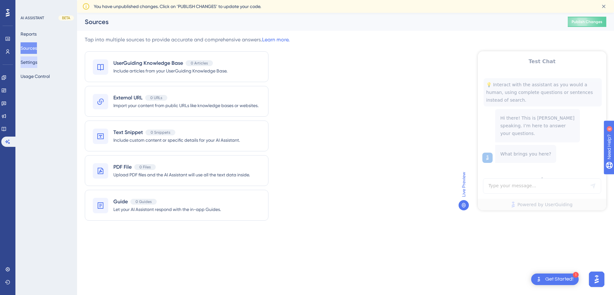
click at [34, 64] on button "Settings" at bounding box center [29, 63] width 17 height 12
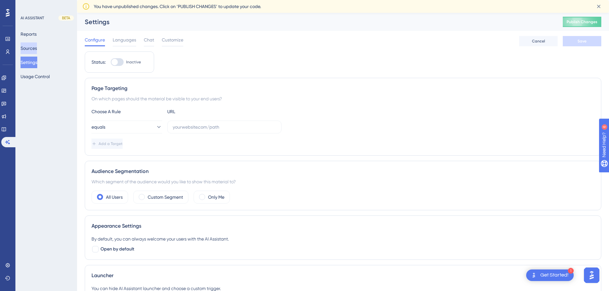
click at [33, 50] on button "Sources" at bounding box center [29, 48] width 16 height 12
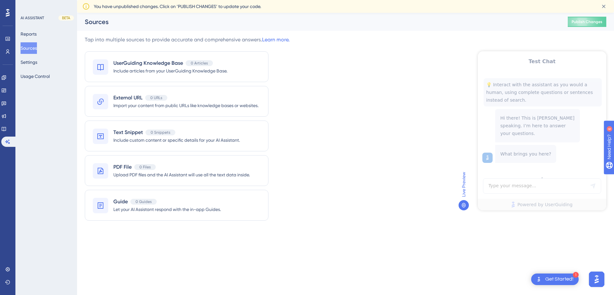
click at [462, 207] on icon at bounding box center [463, 205] width 5 height 5
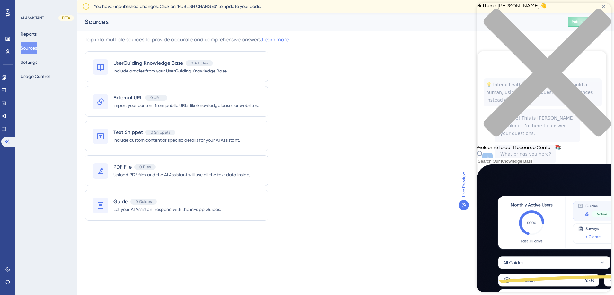
click at [602, 15] on div "close resource center" at bounding box center [544, 77] width 135 height 136
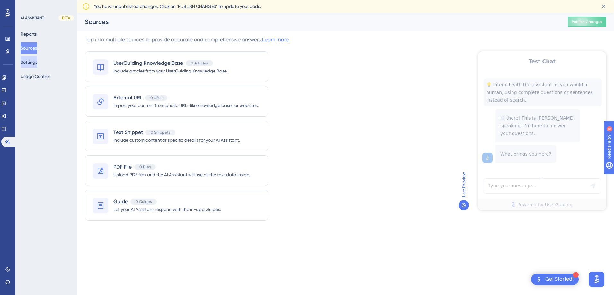
click at [29, 67] on button "Settings" at bounding box center [29, 63] width 17 height 12
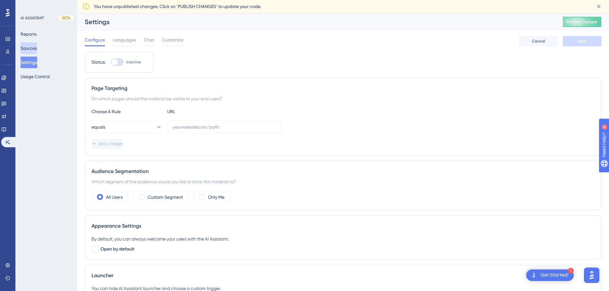
click at [27, 50] on button "Sources" at bounding box center [29, 48] width 16 height 12
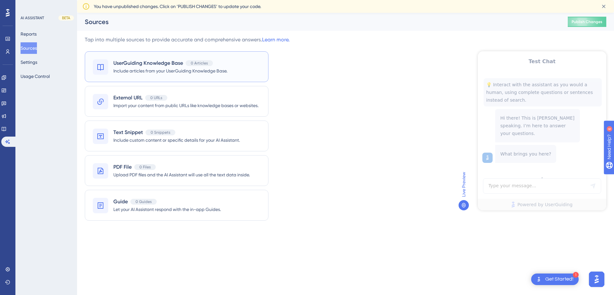
click at [180, 76] on div "UserGuiding Knowledge Base 0 Articles Include articles from your UserGuiding Kn…" at bounding box center [177, 66] width 184 height 31
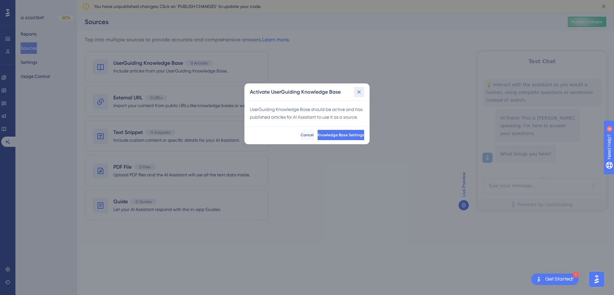
click at [356, 93] on icon at bounding box center [359, 92] width 6 height 6
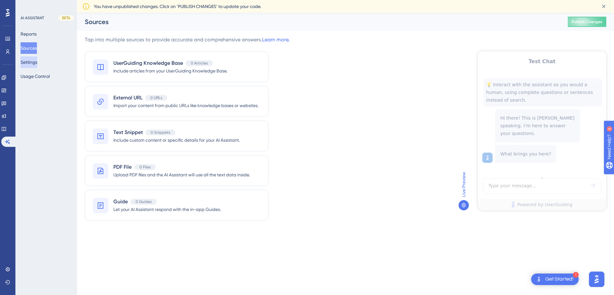
click at [37, 62] on button "Settings" at bounding box center [29, 63] width 17 height 12
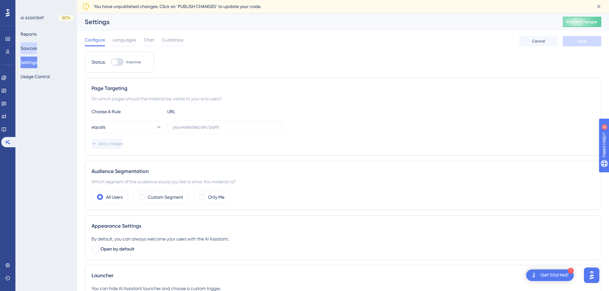
click at [33, 51] on button "Sources" at bounding box center [29, 48] width 16 height 12
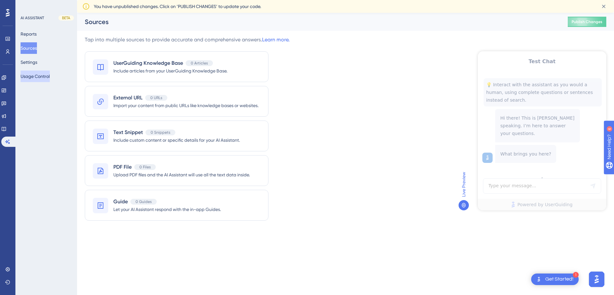
click at [42, 75] on button "Usage Control" at bounding box center [35, 77] width 29 height 12
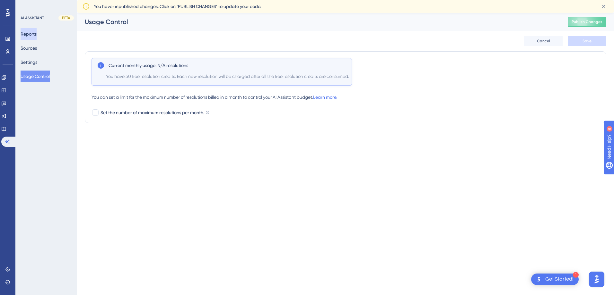
click at [34, 34] on button "Reports" at bounding box center [29, 34] width 16 height 12
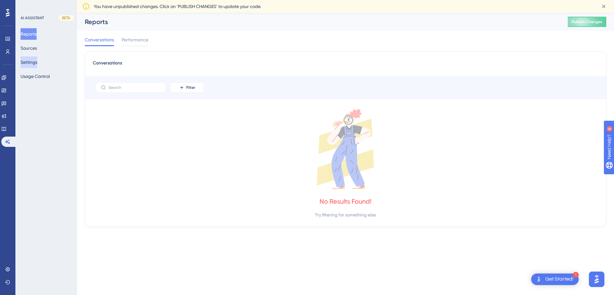
click at [37, 61] on button "Settings" at bounding box center [29, 63] width 17 height 12
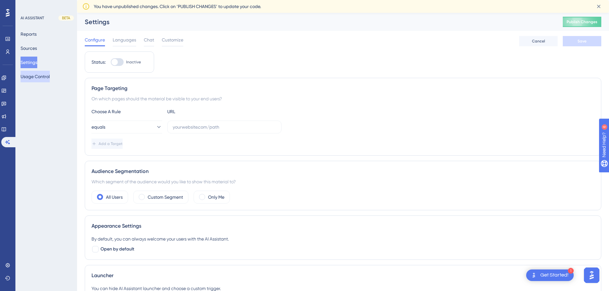
click at [40, 79] on button "Usage Control" at bounding box center [35, 77] width 29 height 12
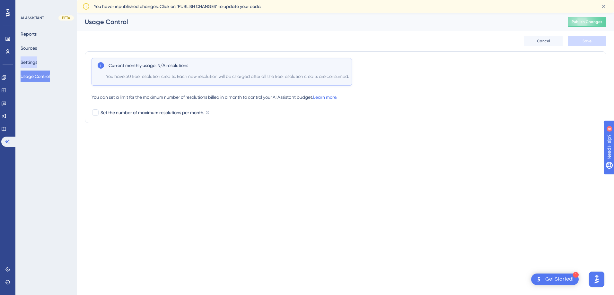
click at [33, 60] on button "Settings" at bounding box center [29, 63] width 17 height 12
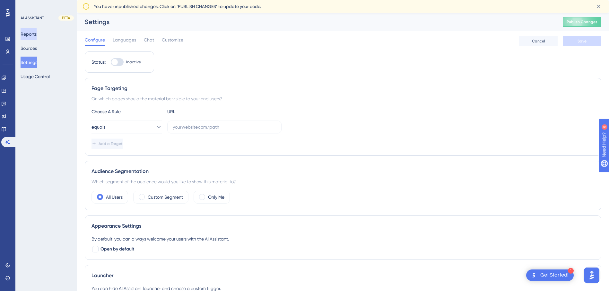
click at [31, 32] on button "Reports" at bounding box center [29, 34] width 16 height 12
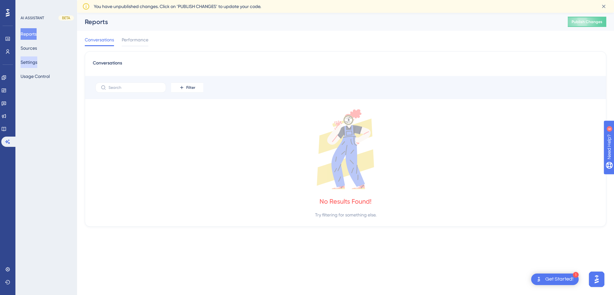
click at [33, 65] on button "Settings" at bounding box center [29, 63] width 17 height 12
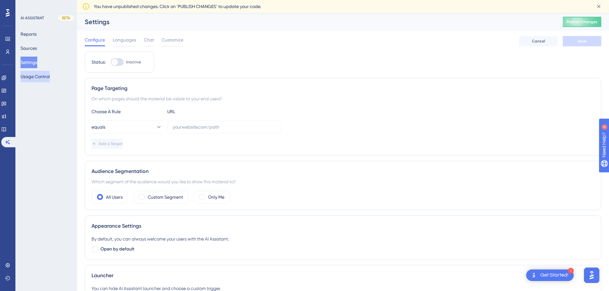
click at [36, 79] on button "Usage Control" at bounding box center [35, 77] width 29 height 12
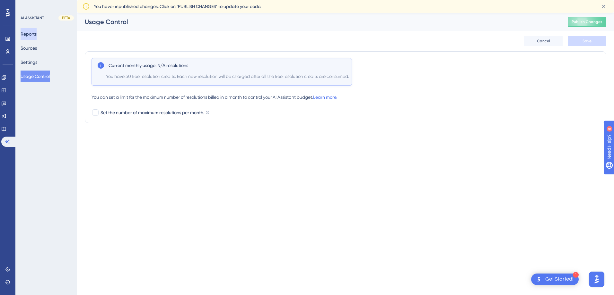
click at [29, 37] on button "Reports" at bounding box center [29, 34] width 16 height 12
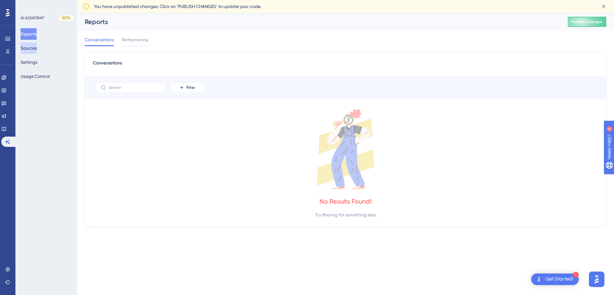
click at [34, 47] on button "Sources" at bounding box center [29, 48] width 16 height 12
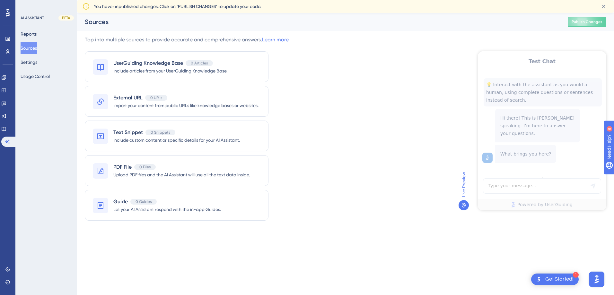
click at [464, 205] on icon at bounding box center [463, 205] width 5 height 5
